Goal: Task Accomplishment & Management: Use online tool/utility

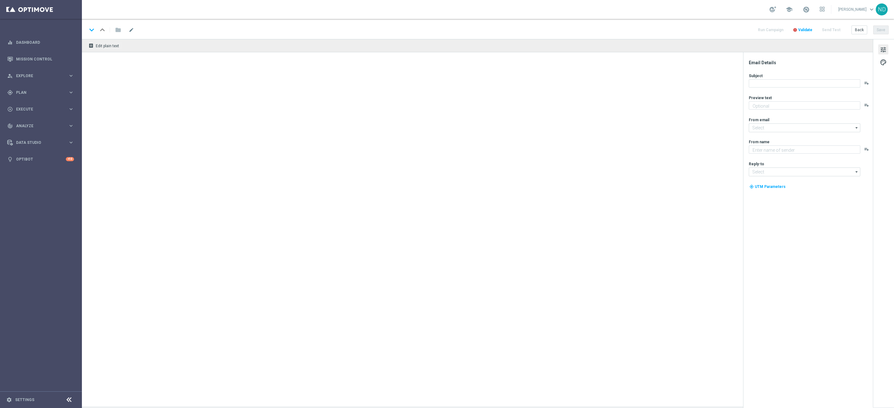
type textarea "Seu carrinho está esperando!"
type textarea "Lottoland"
type input "[EMAIL_ADDRESS][DOMAIN_NAME]"
type textarea "Jogue GRÁTIS todas as semanas para ter a chance de ganhar PRÊMIOS INCRÍVEIS!"
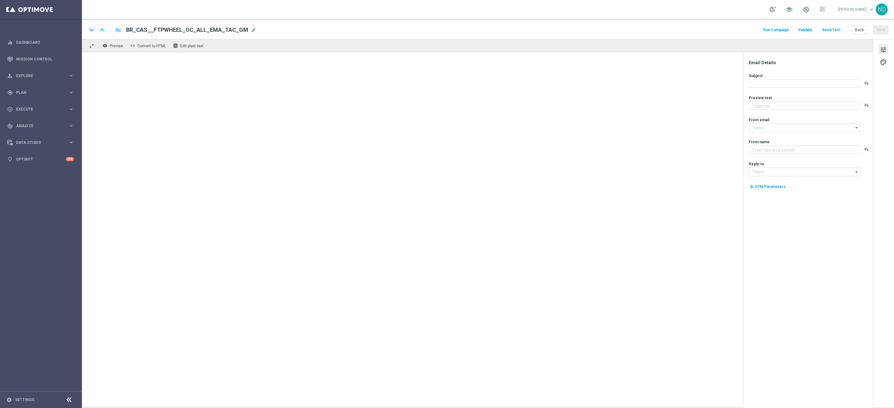
type input "[EMAIL_ADDRESS][DOMAIN_NAME]"
type textarea "Lottoland"
type input "[EMAIL_ADDRESS][DOMAIN_NAME]"
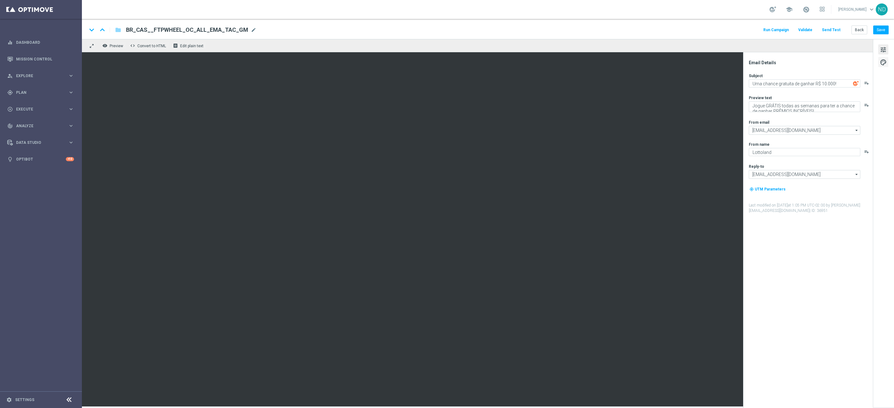
click at [884, 64] on span "palette" at bounding box center [883, 62] width 7 height 8
